Goal: Task Accomplishment & Management: Manage account settings

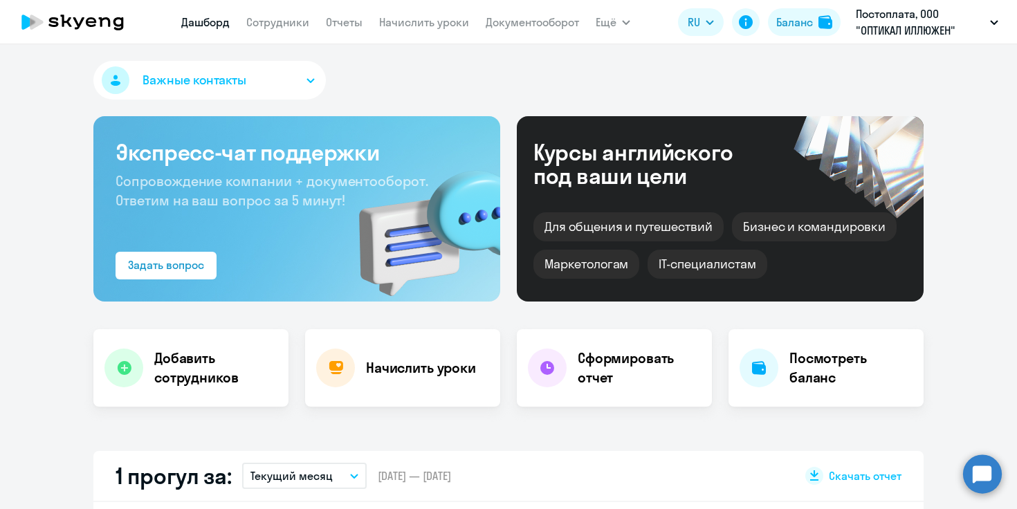
select select "30"
click at [517, 21] on link "Документооборот" at bounding box center [531, 22] width 93 height 14
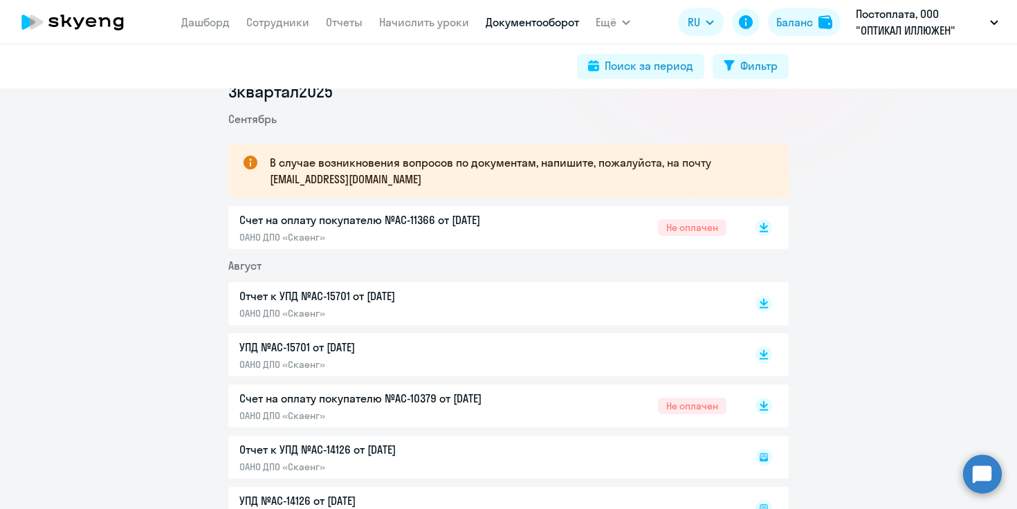
scroll to position [241, 0]
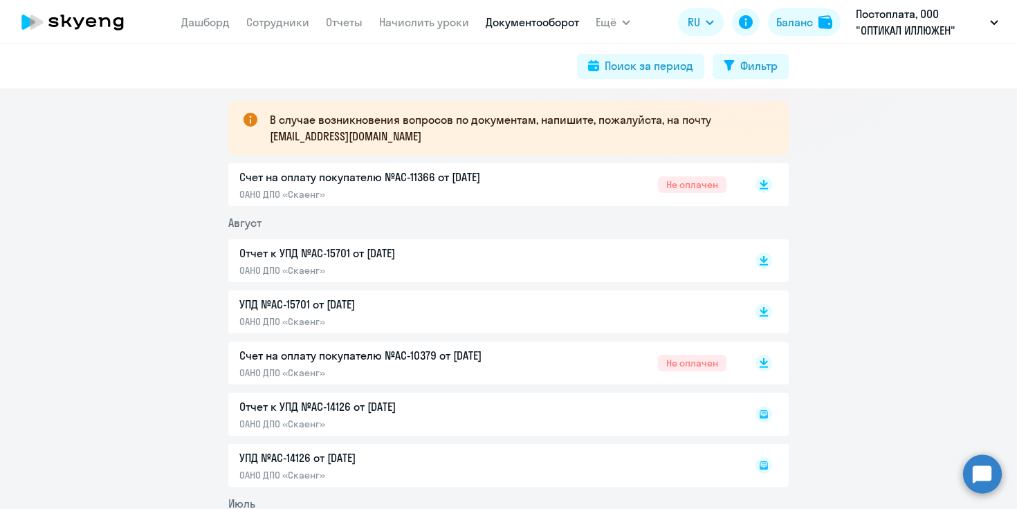
click at [362, 187] on div "Счет на оплату покупателю №AC-11366 от 02.09.2025 ОАНО ДПО «Скаенг»" at bounding box center [384, 185] width 290 height 32
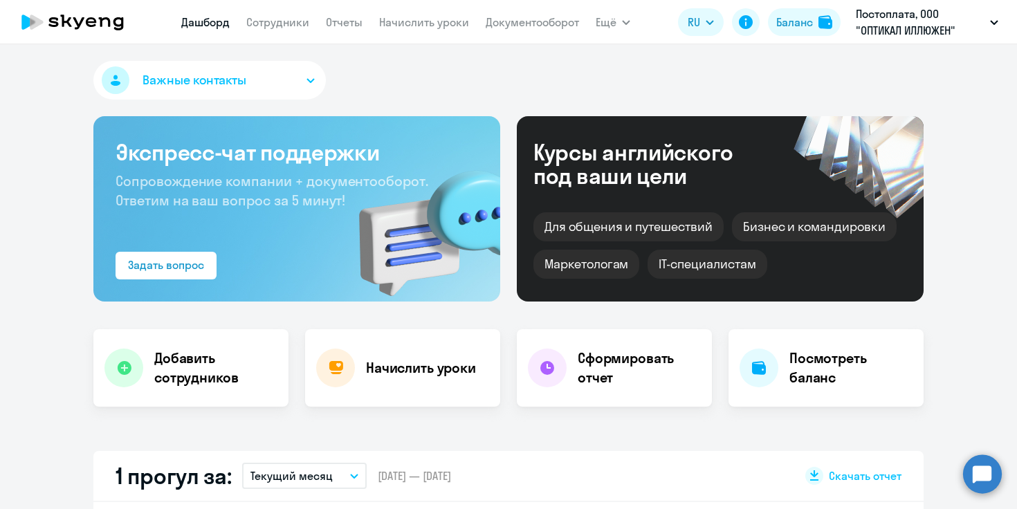
select select "30"
click at [528, 30] on app-menu-item-link "Документооборот" at bounding box center [531, 22] width 93 height 17
click at [528, 24] on link "Документооборот" at bounding box center [531, 22] width 93 height 14
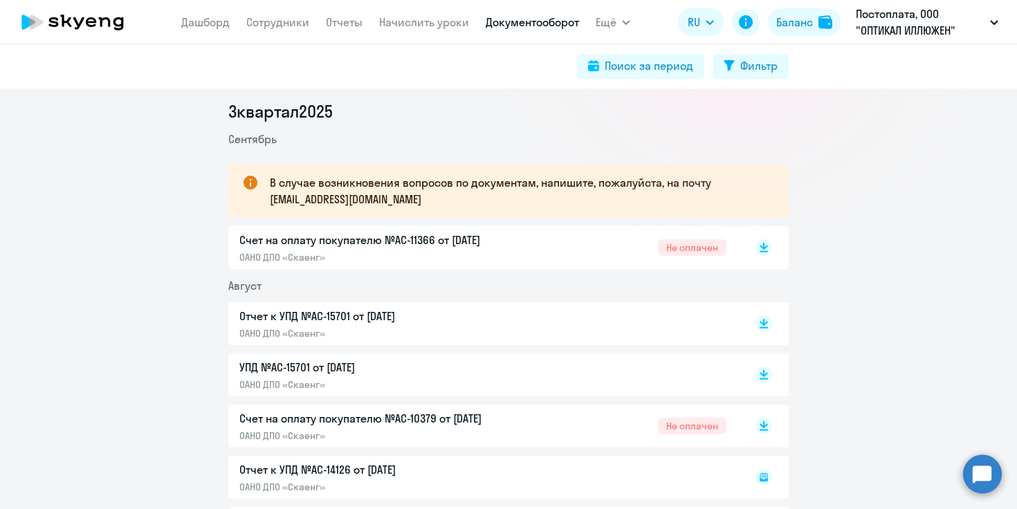
scroll to position [243, 0]
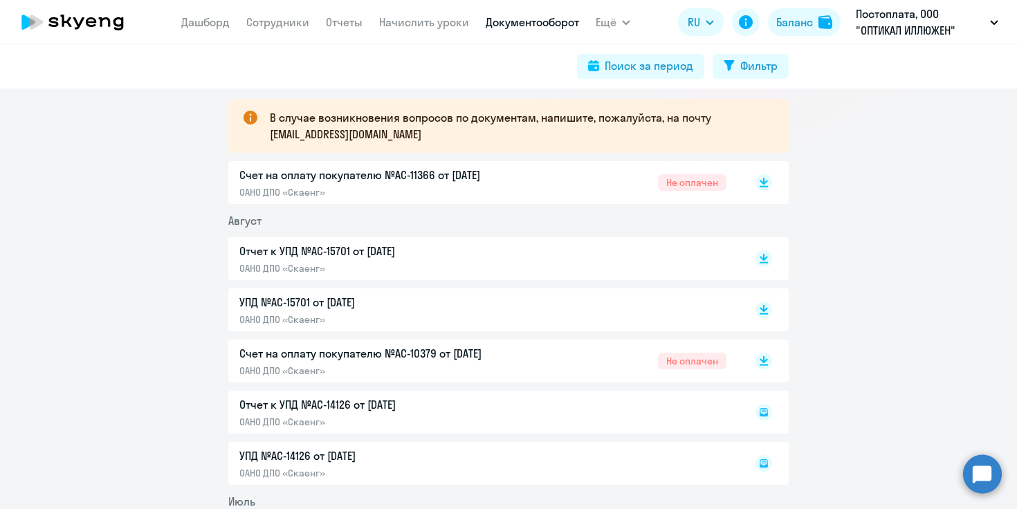
click at [380, 261] on div "Отчет к УПД №AC-15701 от [DATE] ОАНО ДПО «Скаенг»" at bounding box center [384, 259] width 290 height 32
click at [438, 172] on p "Счет на оплату покупателю №AC-11366 от [DATE]" at bounding box center [384, 175] width 290 height 17
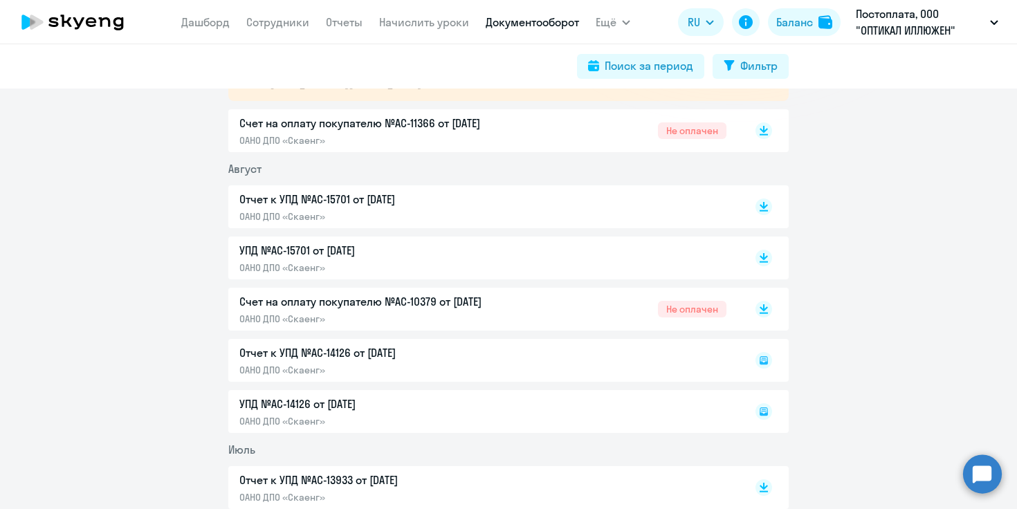
click at [486, 298] on p "Счет на оплату покупателю №AC-10379 от [DATE]" at bounding box center [384, 301] width 290 height 17
